Goal: Check status

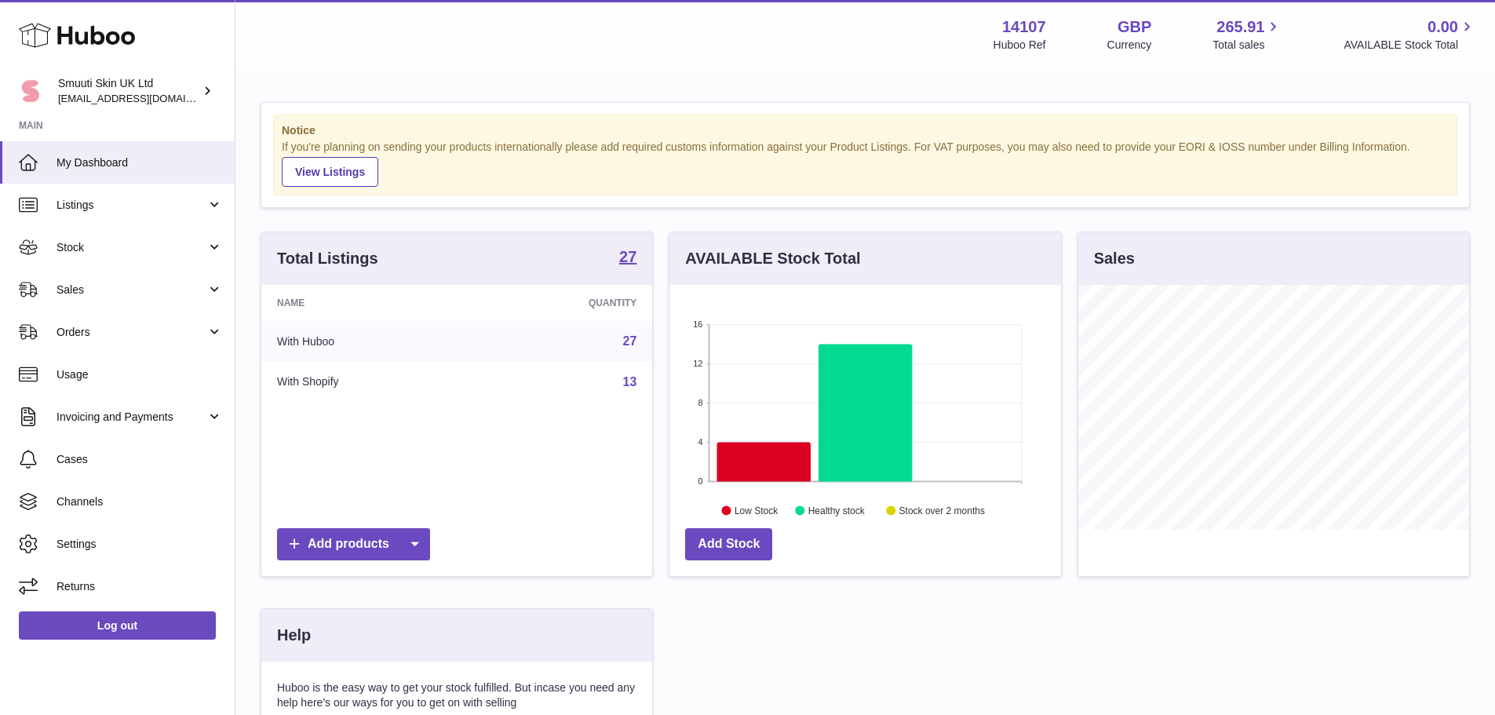
scroll to position [245, 392]
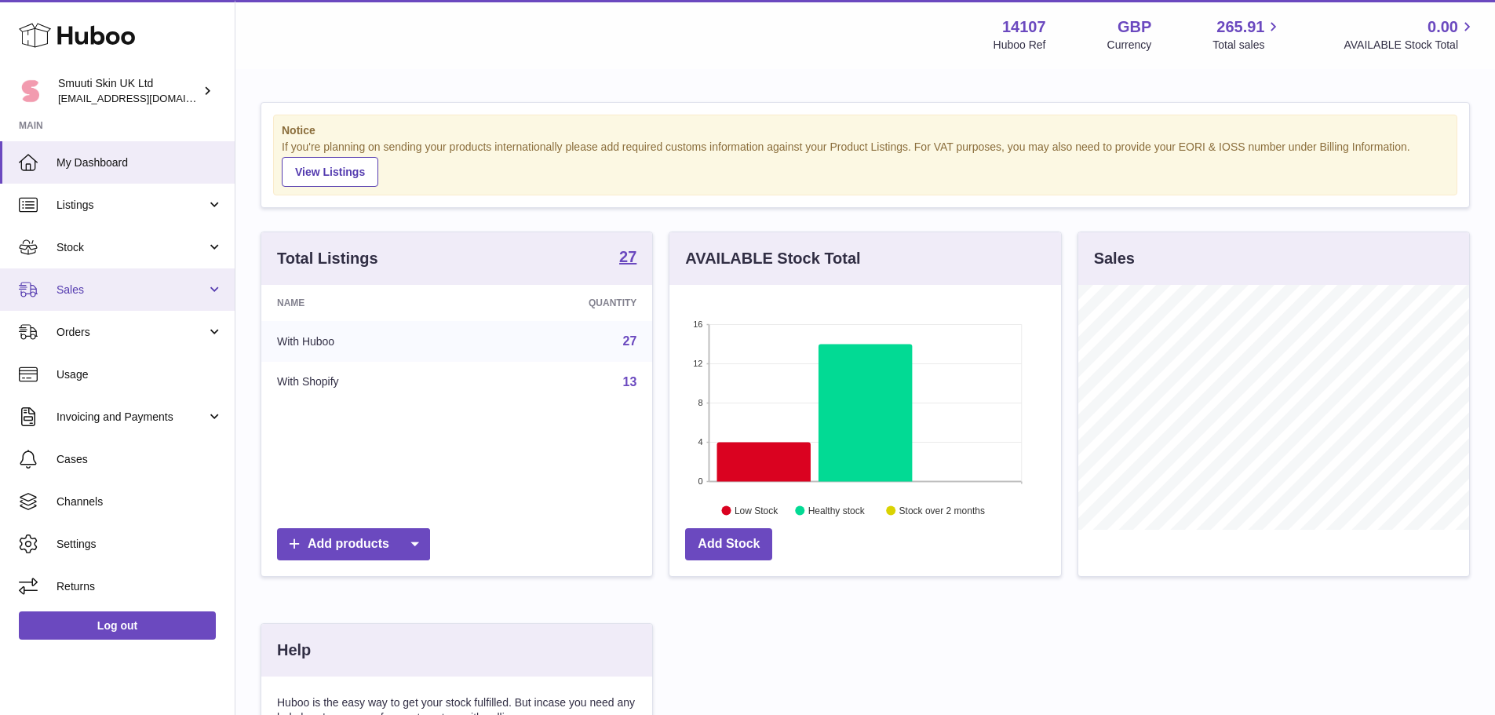
click at [91, 279] on link "Sales" at bounding box center [117, 289] width 235 height 42
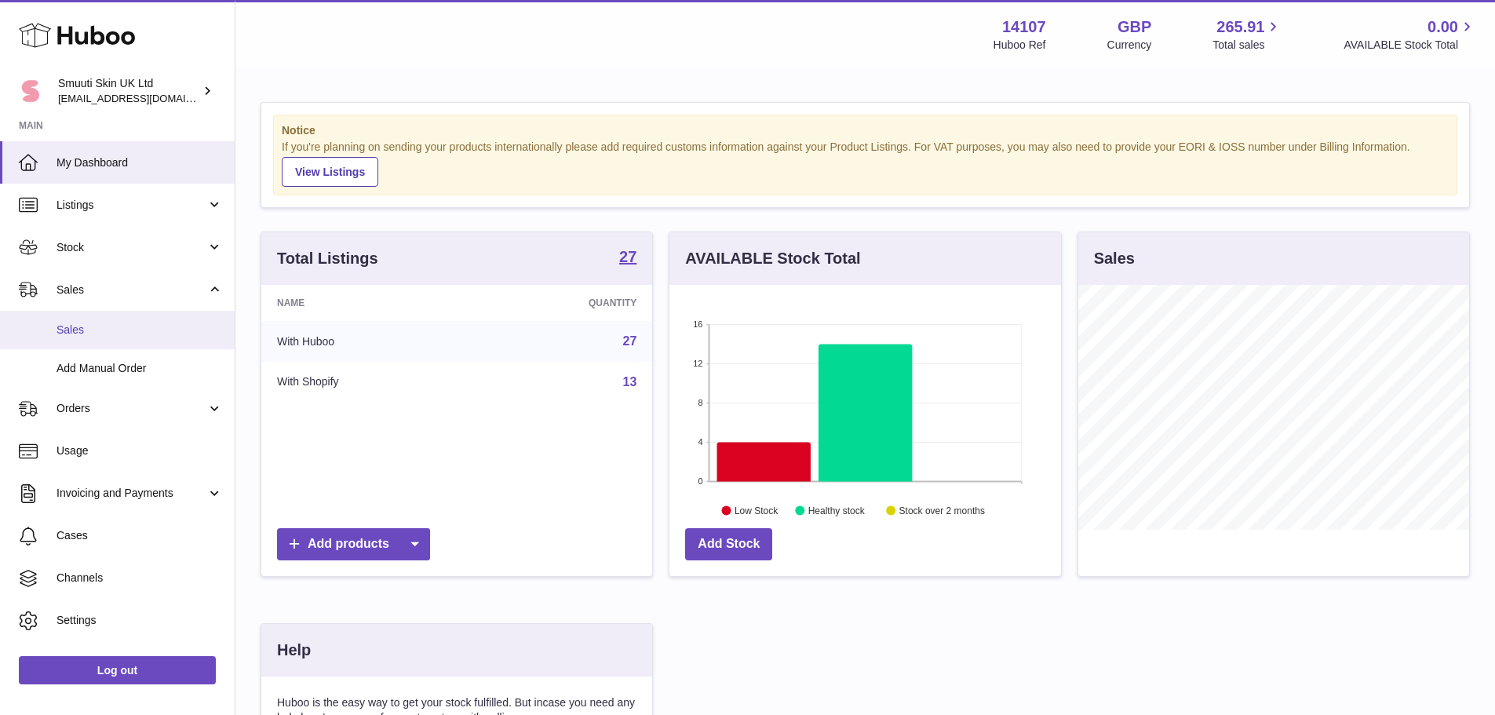
click at [120, 323] on span "Sales" at bounding box center [139, 329] width 166 height 15
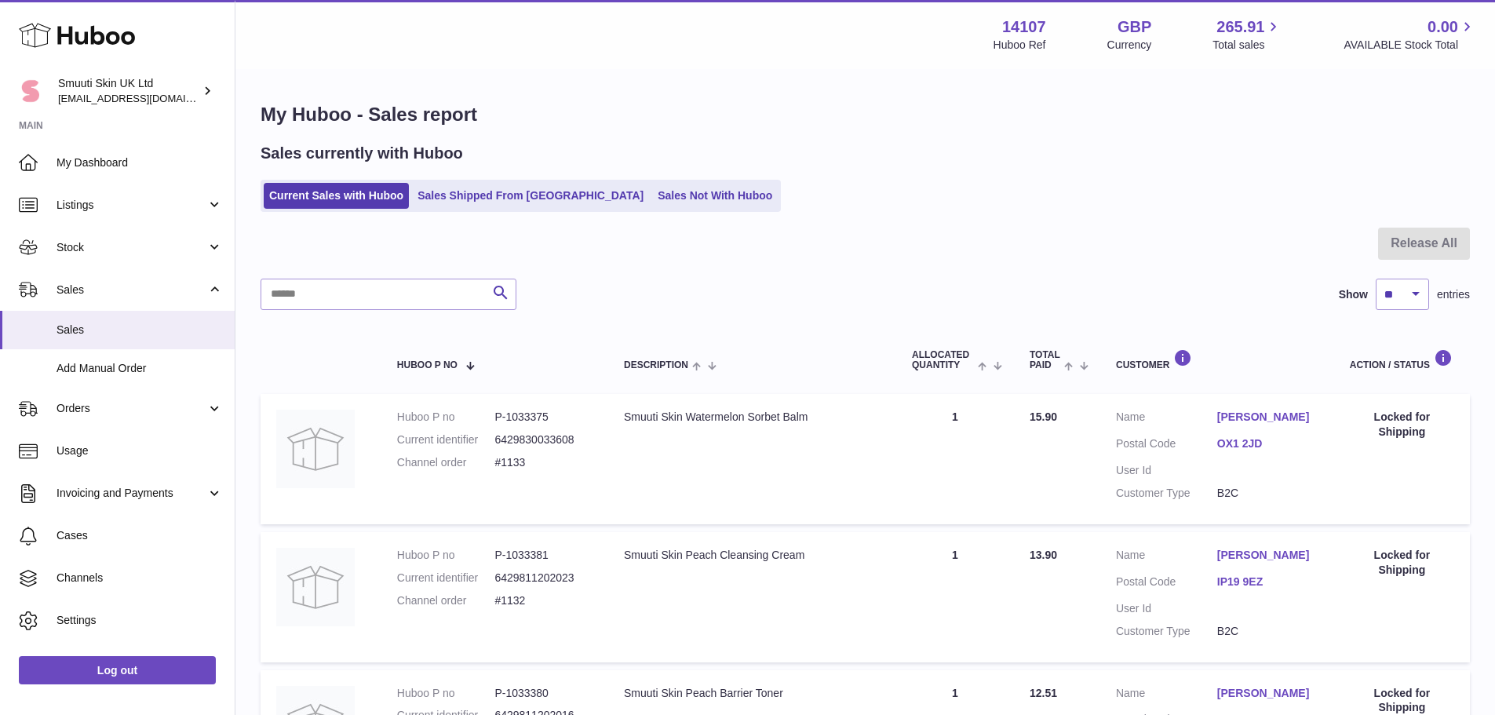
click at [390, 252] on div at bounding box center [864, 253] width 1209 height 51
drag, startPoint x: 390, startPoint y: 252, endPoint x: 368, endPoint y: 243, distance: 23.6
click at [366, 243] on div at bounding box center [864, 253] width 1209 height 51
click at [440, 202] on link "Sales Shipped From [GEOGRAPHIC_DATA]" at bounding box center [530, 196] width 237 height 26
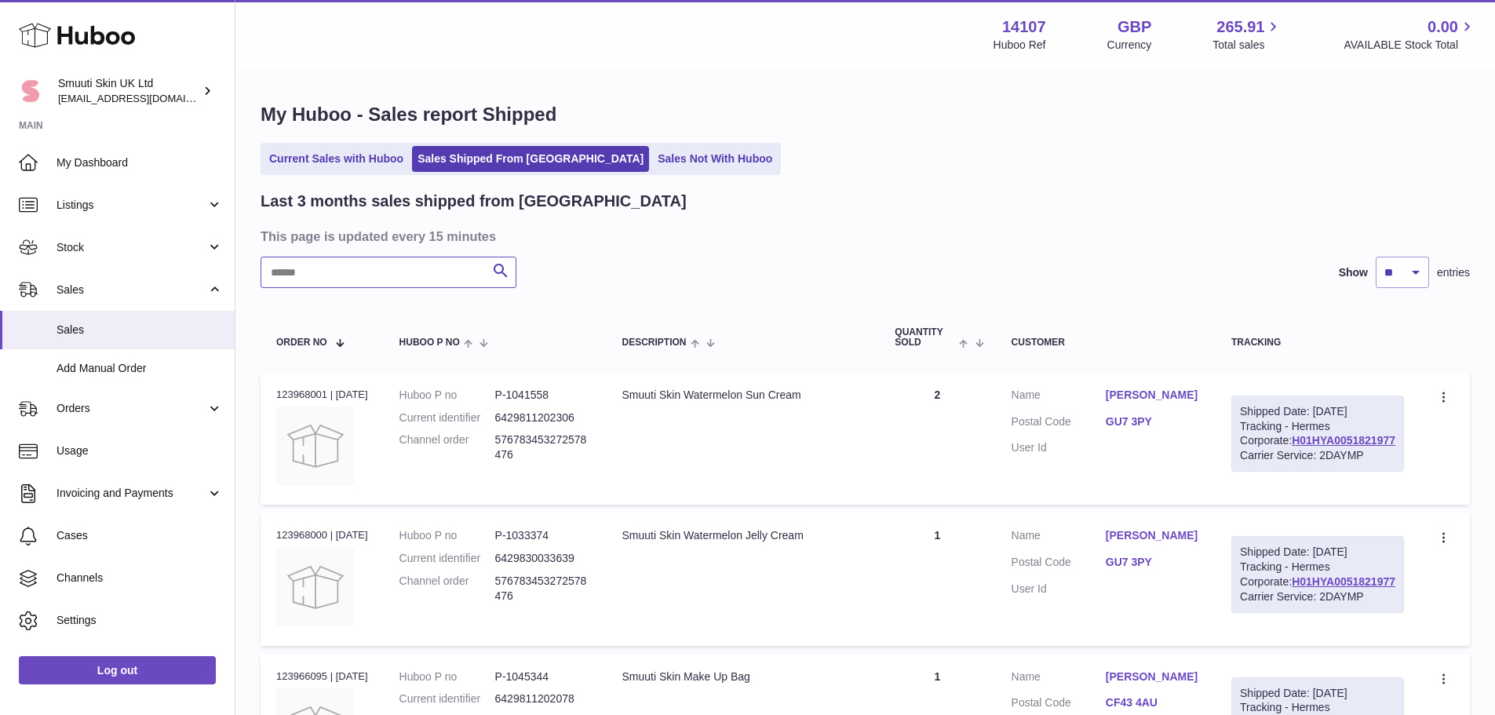
click at [422, 269] on input "text" at bounding box center [388, 272] width 256 height 31
type input "*****"
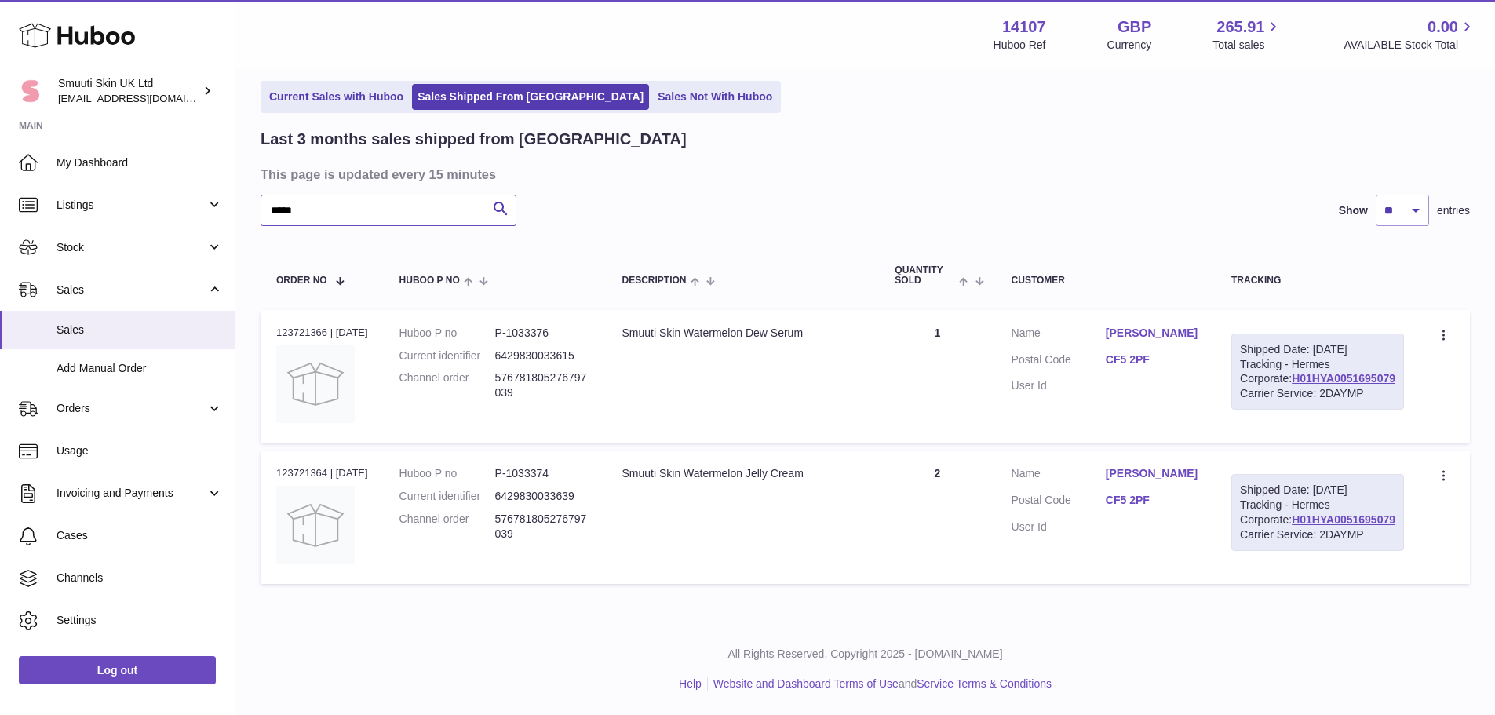
scroll to position [133, 0]
click at [1321, 513] on link "H01HYA0051695079" at bounding box center [1343, 519] width 104 height 13
drag, startPoint x: 1146, startPoint y: 475, endPoint x: 1196, endPoint y: 477, distance: 50.2
click at [1196, 477] on dl "Customer Name [PERSON_NAME] Postal Code CF5 2PF User Id" at bounding box center [1105, 504] width 188 height 76
drag, startPoint x: 1182, startPoint y: 480, endPoint x: 1157, endPoint y: 475, distance: 25.5
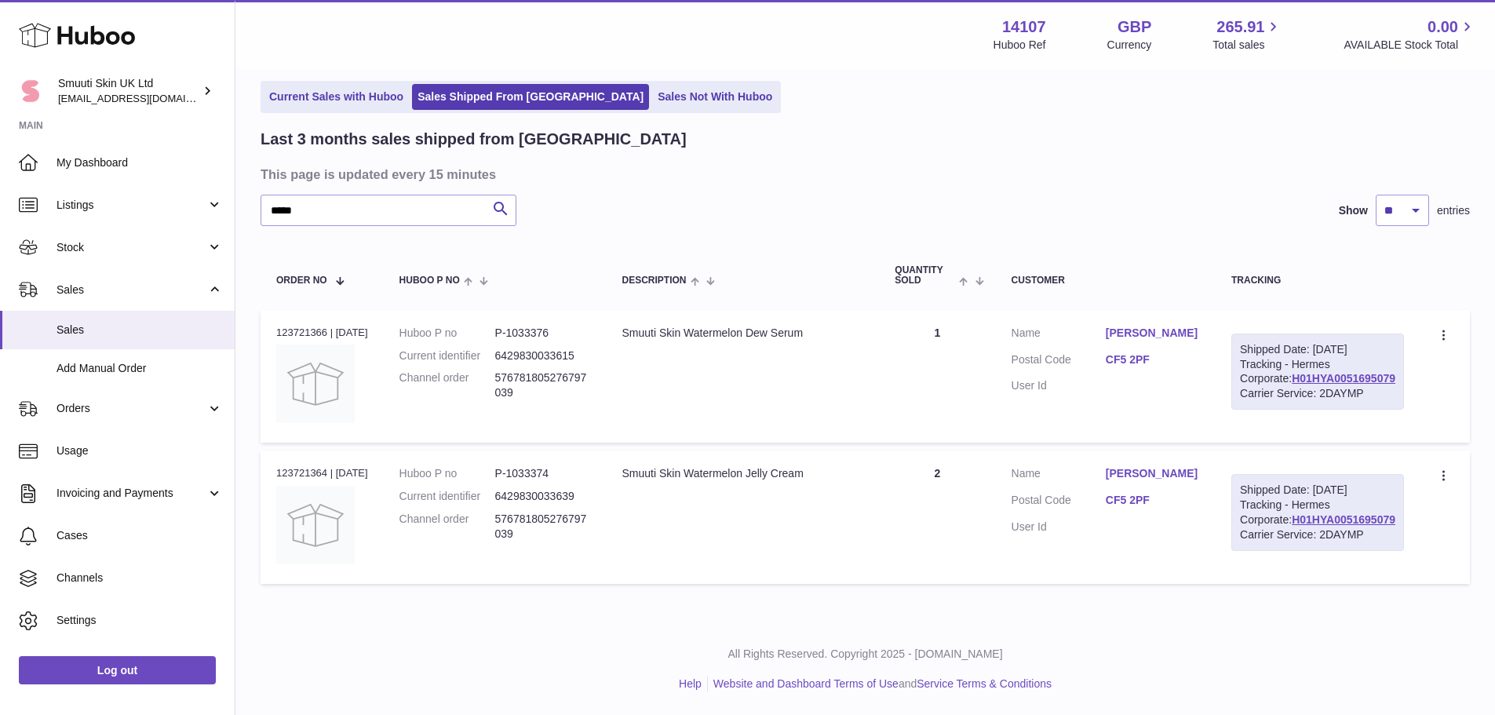
click at [1157, 493] on dd "CF5 2PF" at bounding box center [1153, 502] width 94 height 19
drag, startPoint x: 1146, startPoint y: 475, endPoint x: 1188, endPoint y: 479, distance: 41.8
click at [1188, 479] on dl "Customer Name [PERSON_NAME] Postal Code CF5 2PF User Id" at bounding box center [1105, 504] width 188 height 76
copy link "CF5 2PF"
click at [314, 326] on div "Order no 123721366 | [DATE]" at bounding box center [322, 333] width 92 height 14
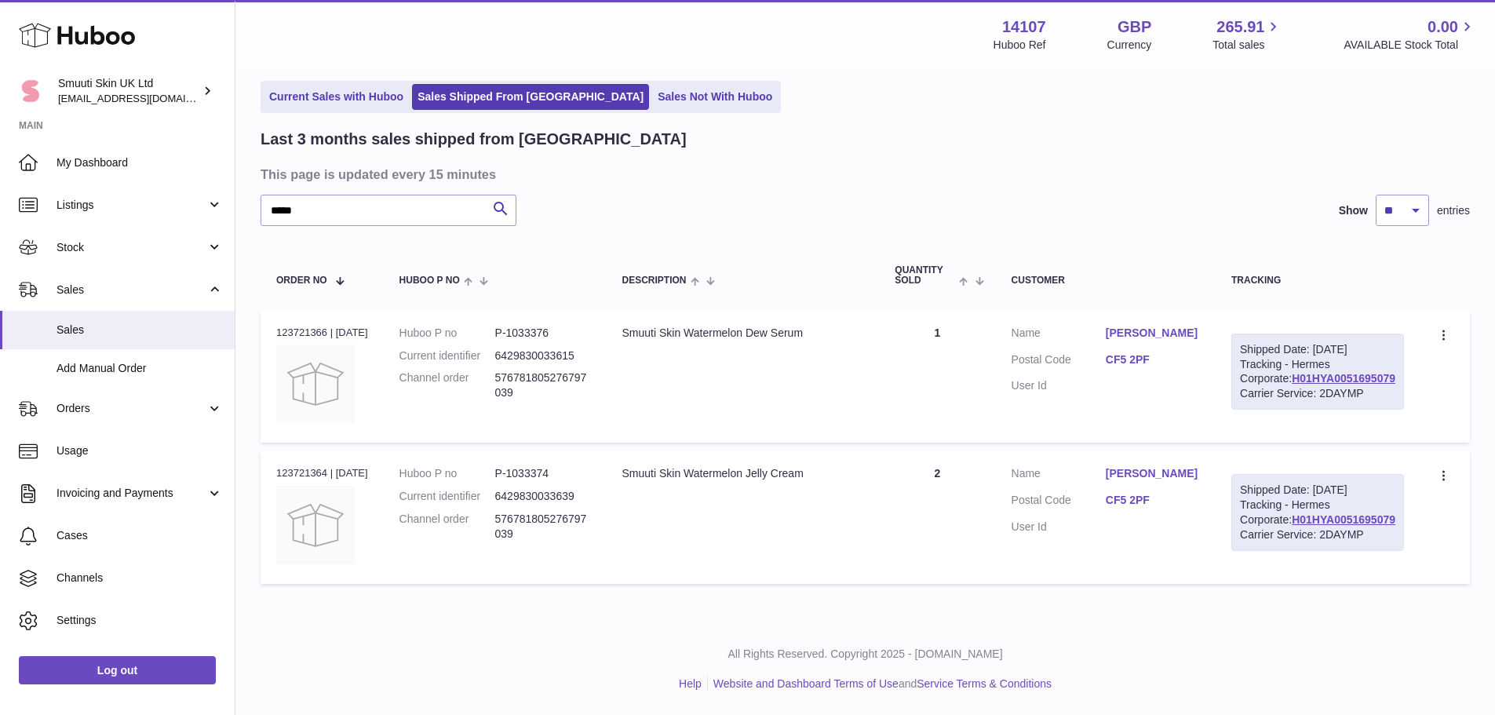
click at [314, 326] on div "Order no 123721366 | [DATE]" at bounding box center [322, 333] width 92 height 14
copy div "123721366"
click at [546, 326] on dd "P-1033376" at bounding box center [543, 333] width 96 height 15
copy dd "1033376"
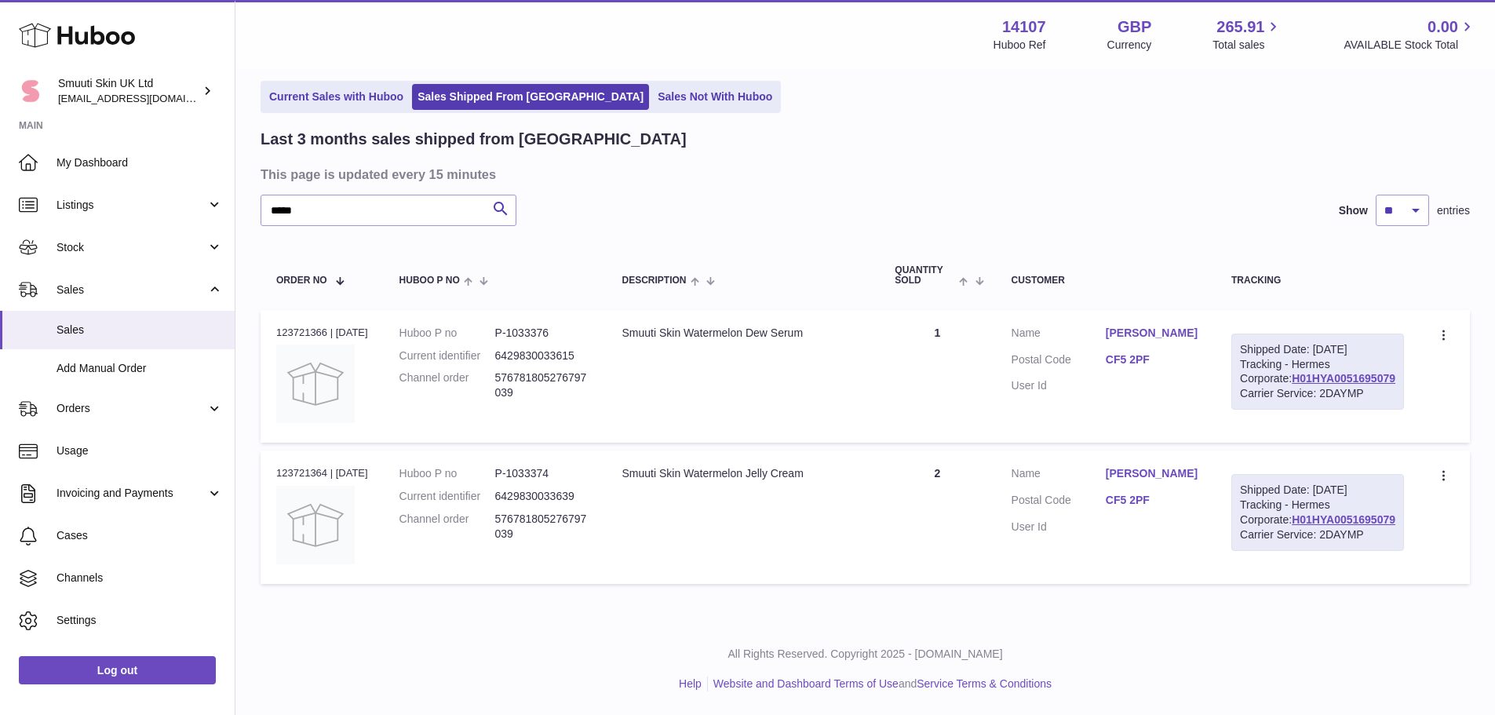
click at [539, 466] on dd "P-1033374" at bounding box center [543, 473] width 96 height 15
copy dd "1033374"
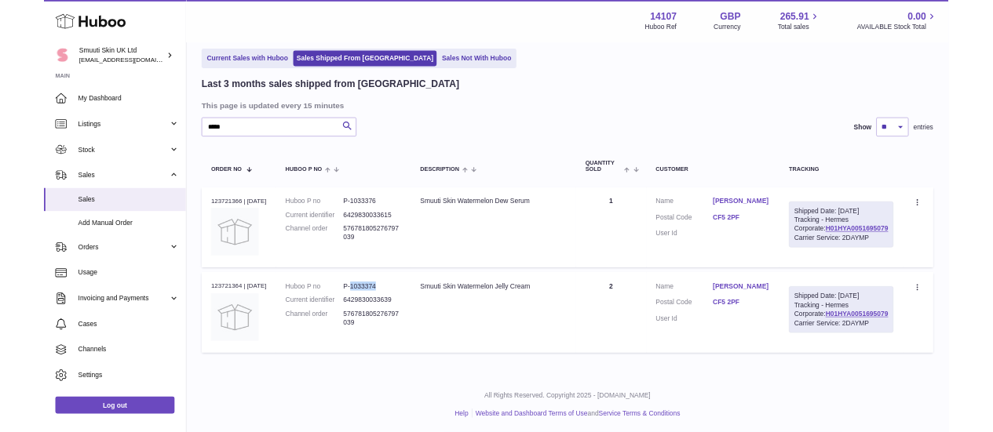
scroll to position [131, 0]
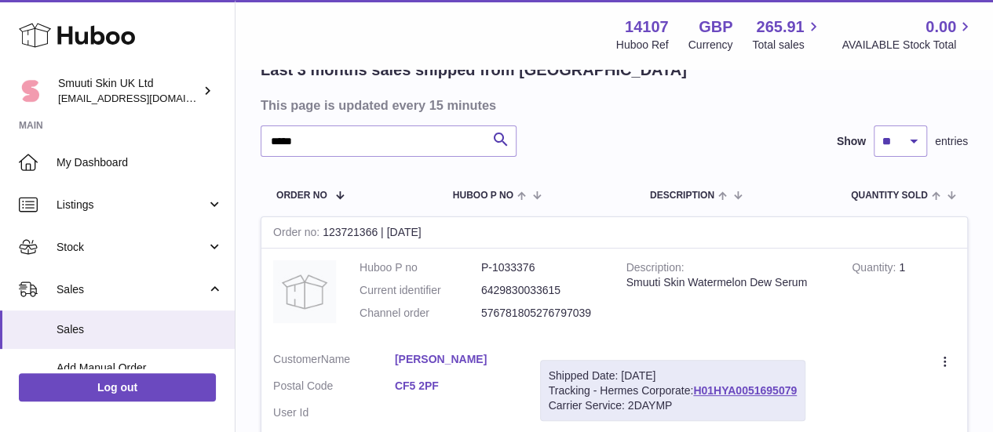
click at [509, 273] on dd "P-1033376" at bounding box center [542, 267] width 122 height 15
copy dd "1033376"
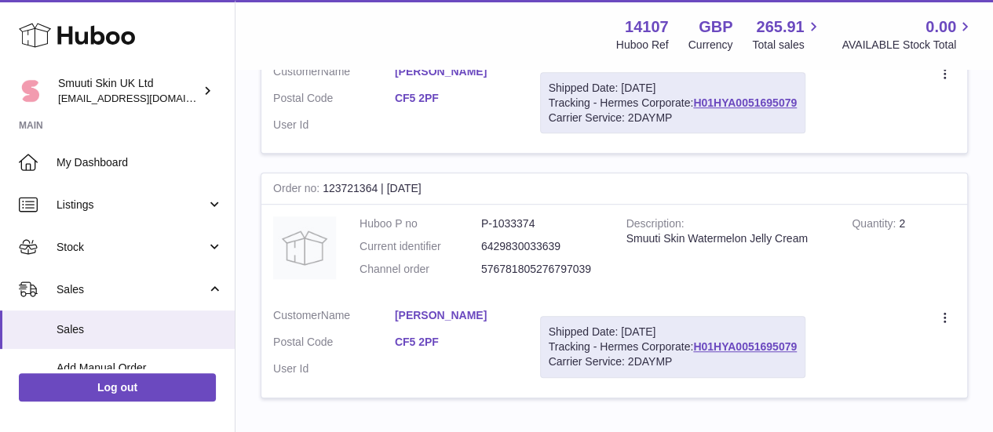
scroll to position [433, 0]
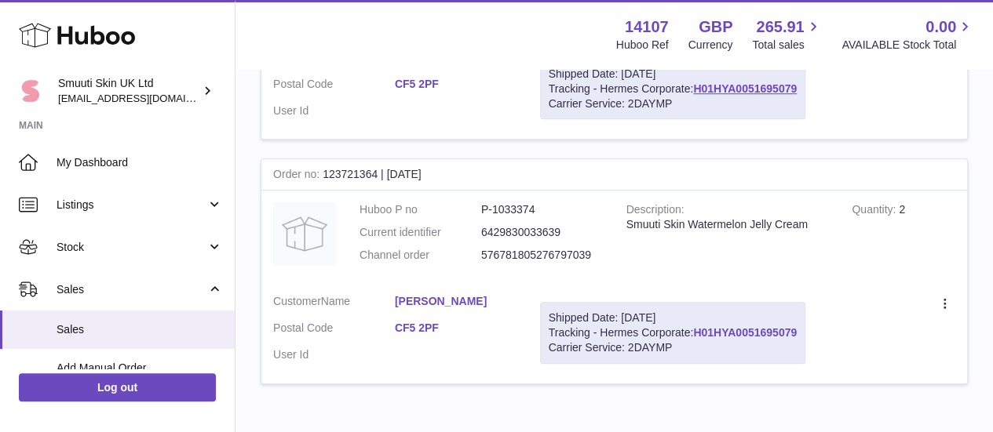
click at [763, 337] on link "H01HYA0051695079" at bounding box center [745, 332] width 104 height 13
drag, startPoint x: 397, startPoint y: 336, endPoint x: 437, endPoint y: 340, distance: 40.2
click at [437, 340] on dl "Customer Name [PERSON_NAME] Postal Code CF5 2PF User Id" at bounding box center [394, 332] width 243 height 76
copy link "CF5 2PF"
